Goal: Task Accomplishment & Management: Use online tool/utility

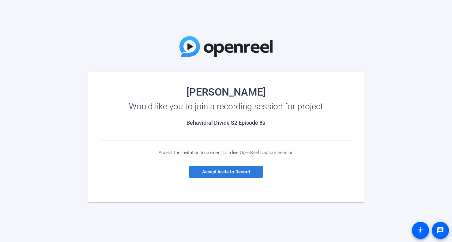
click at [234, 175] on span at bounding box center [226, 172] width 74 height 15
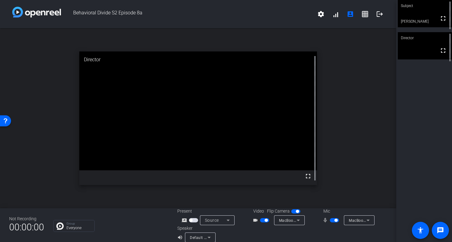
click at [267, 170] on video at bounding box center [198, 110] width 238 height 119
click at [369, 14] on mat-icon "grid_on" at bounding box center [364, 13] width 7 height 7
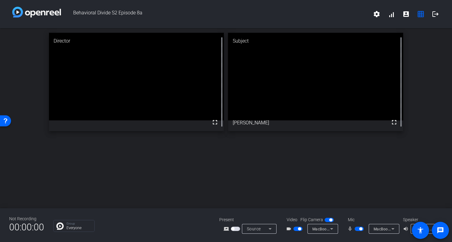
click at [332, 229] on icon at bounding box center [331, 229] width 3 height 2
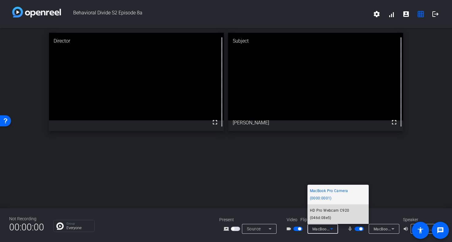
click at [335, 212] on span "HD Pro Webcam C920 (046d:08e5)" at bounding box center [338, 214] width 56 height 15
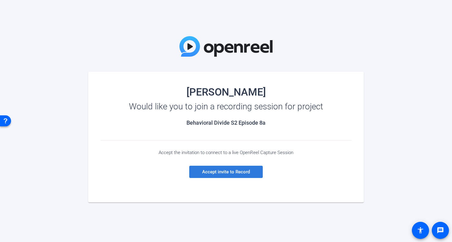
click at [242, 172] on span "Accept invite to Record" at bounding box center [226, 172] width 48 height 6
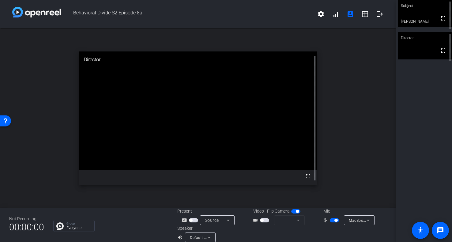
scroll to position [7, 0]
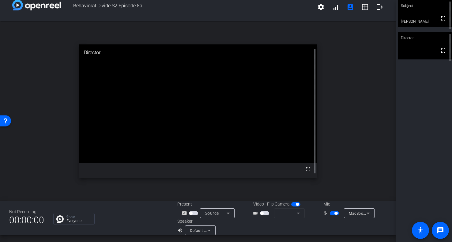
click at [291, 213] on mat-form-field at bounding box center [289, 213] width 31 height 10
click at [265, 213] on span "button" at bounding box center [264, 213] width 9 height 4
click at [363, 7] on mat-icon "grid_on" at bounding box center [364, 6] width 7 height 7
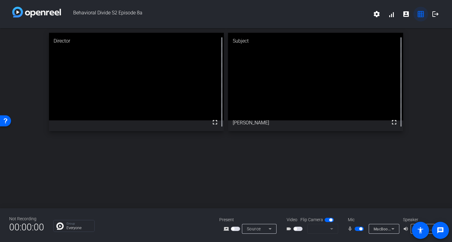
scroll to position [0, 0]
click at [299, 229] on span "button" at bounding box center [297, 229] width 9 height 4
click at [320, 230] on span "HD Pro Webcam C920 (046d:08e5)" at bounding box center [343, 228] width 63 height 5
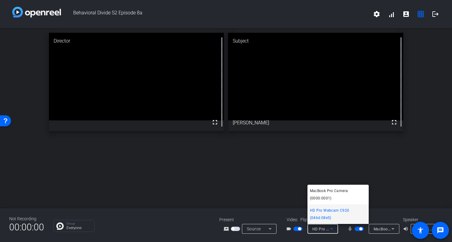
click at [331, 209] on span "HD Pro Webcam C920 (046d:08e5)" at bounding box center [338, 214] width 56 height 15
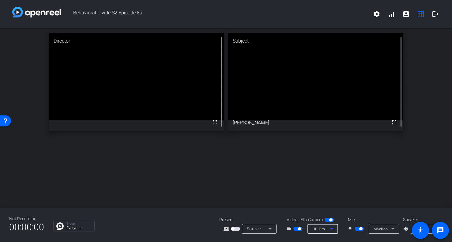
click at [332, 229] on icon at bounding box center [331, 228] width 7 height 7
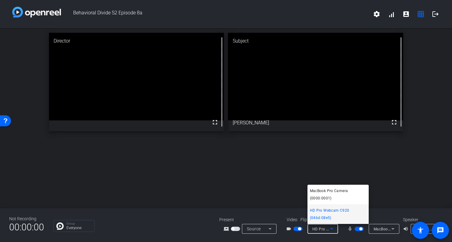
click at [390, 193] on div at bounding box center [226, 121] width 452 height 242
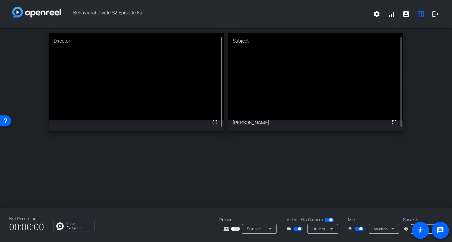
click at [430, 226] on span "Default - EarFun Air Pro 4 (Bluetooth)" at bounding box center [449, 228] width 67 height 5
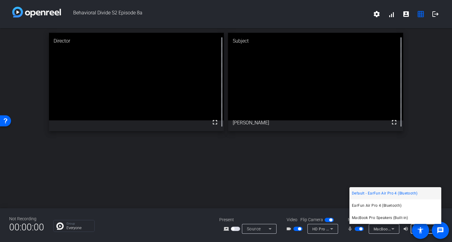
click at [360, 192] on span "Default - EarFun Air Pro 4 (Bluetooth)" at bounding box center [385, 193] width 66 height 7
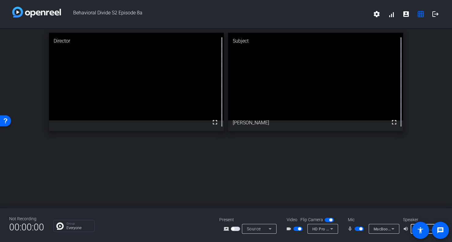
click at [382, 229] on span "MacBook Pro Microphone (Built-in)" at bounding box center [405, 228] width 62 height 5
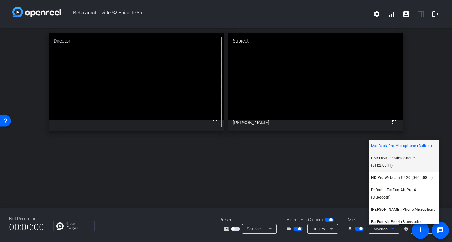
click at [403, 159] on span "USB Lavalier Microphone (31b2:0011)" at bounding box center [404, 161] width 66 height 15
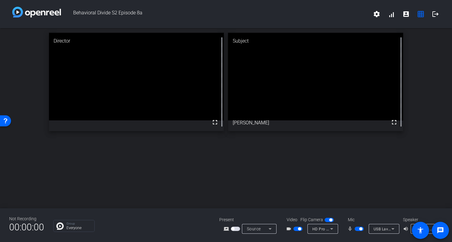
click at [411, 197] on div "Director fullscreen Subject fullscreen [PERSON_NAME]" at bounding box center [226, 118] width 452 height 180
